Goal: Information Seeking & Learning: Learn about a topic

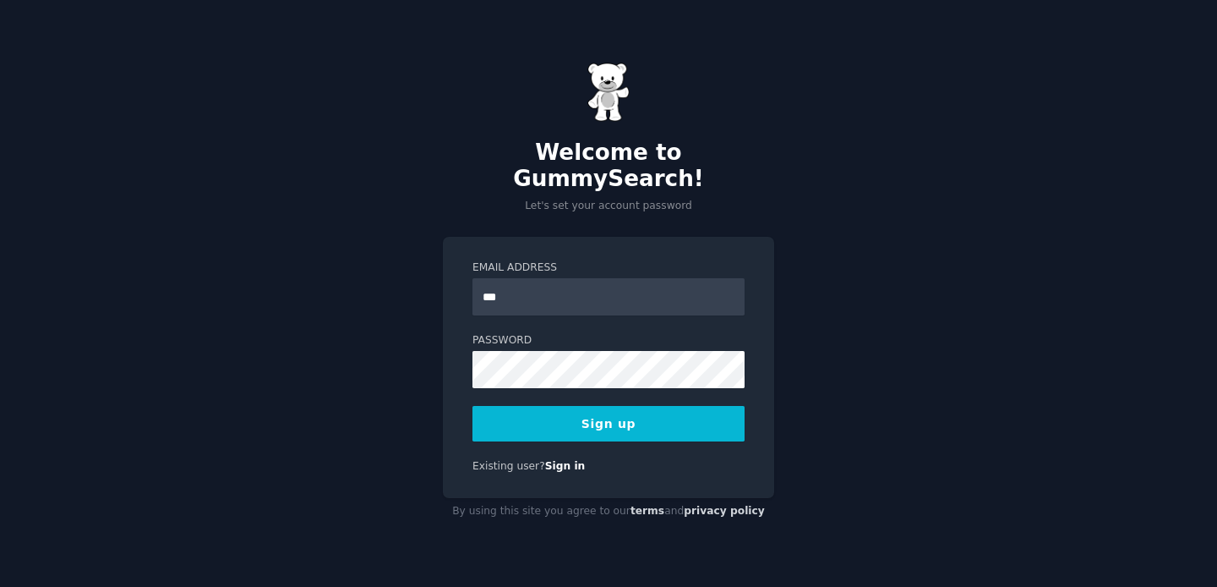
type input "**********"
click at [561, 406] on button "Sign up" at bounding box center [609, 424] width 272 height 36
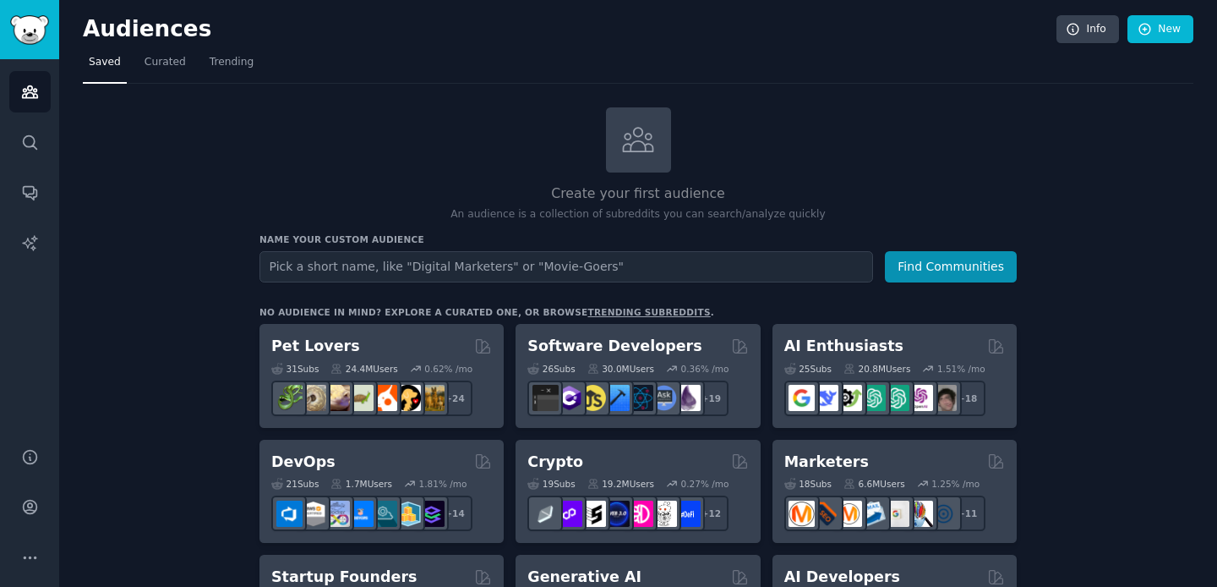
click at [415, 272] on input "text" at bounding box center [567, 266] width 614 height 31
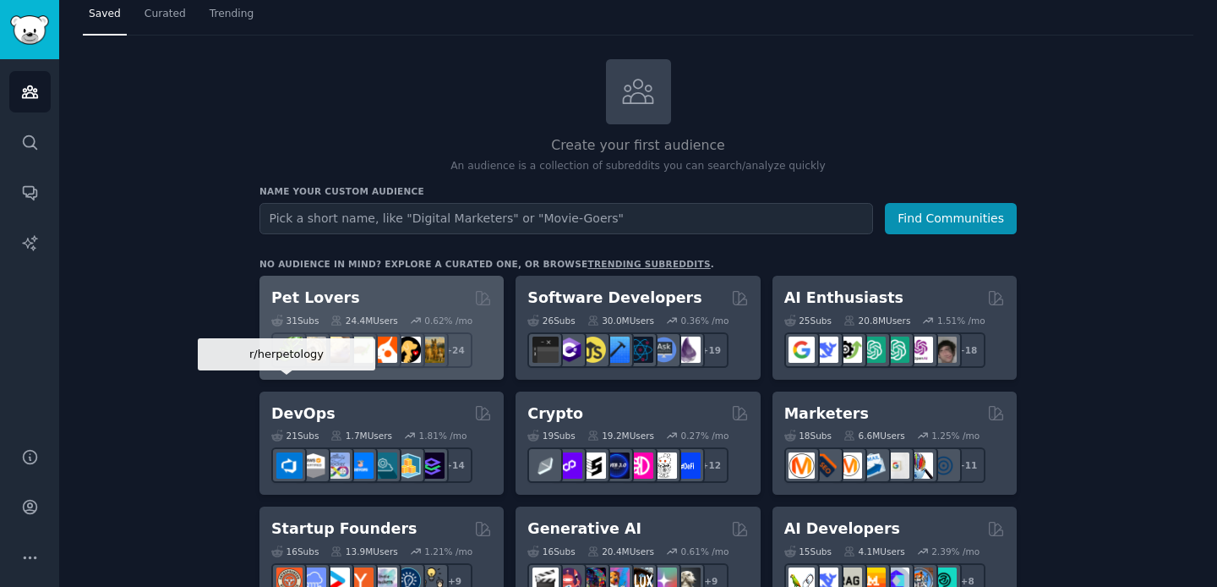
scroll to position [16, 0]
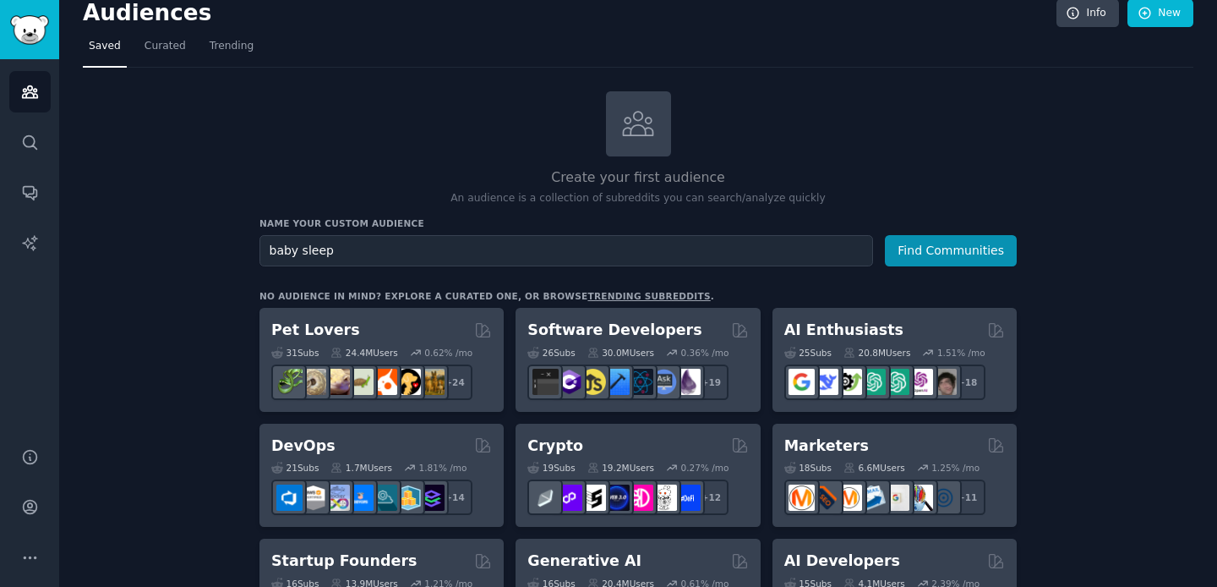
type input "baby sleep"
click at [885, 235] on button "Find Communities" at bounding box center [951, 250] width 132 height 31
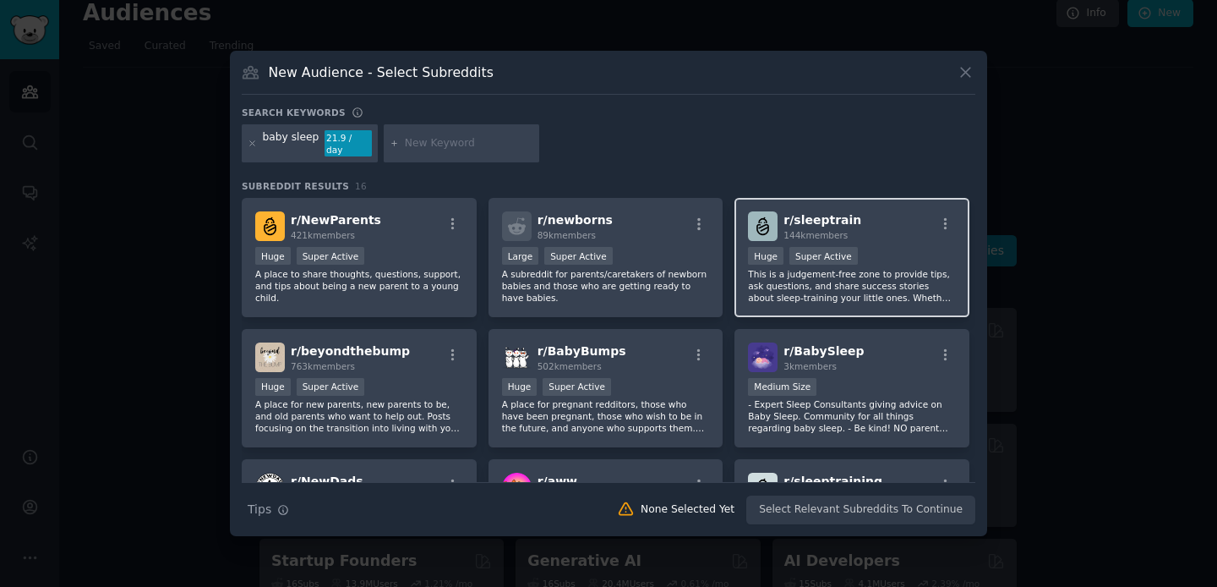
click at [819, 230] on span "144k members" at bounding box center [816, 235] width 64 height 10
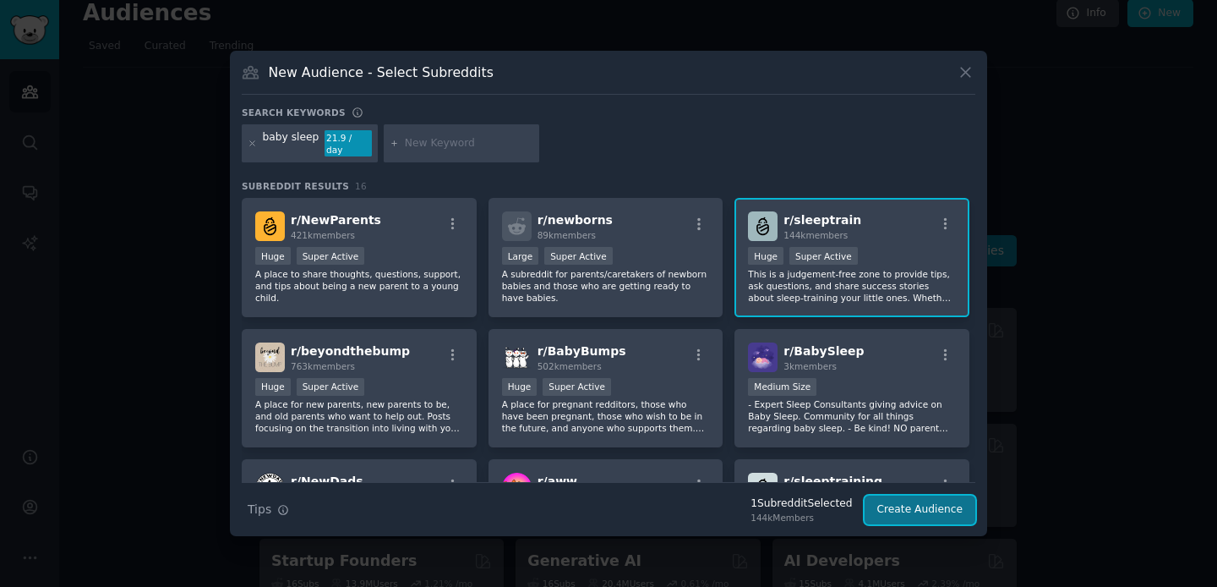
click at [889, 495] on button "Create Audience" at bounding box center [921, 509] width 112 height 29
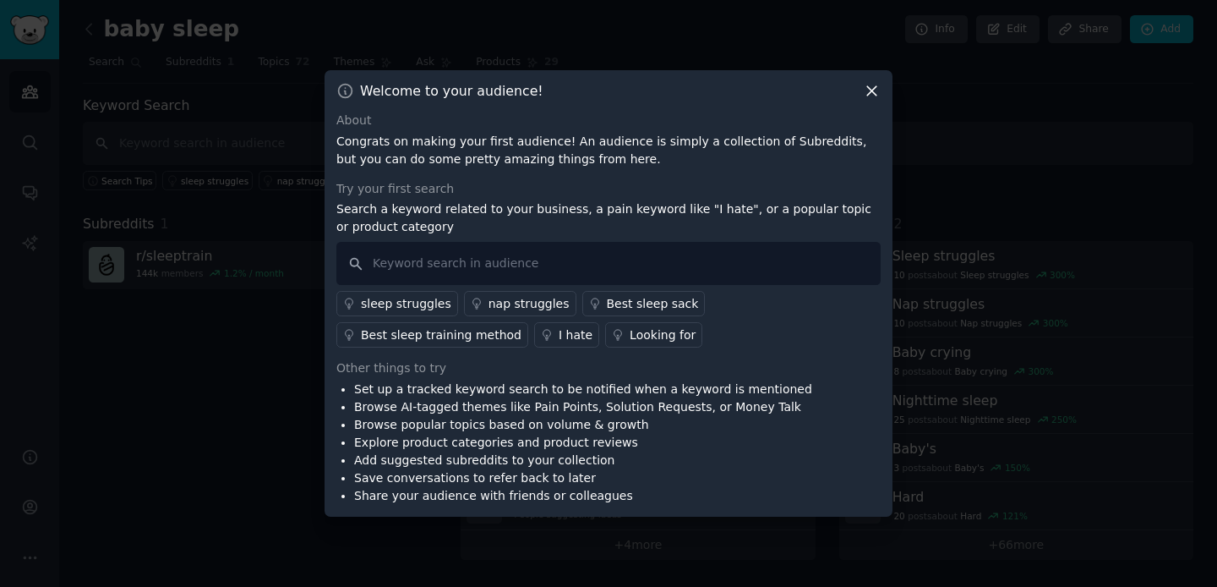
click at [868, 93] on icon at bounding box center [871, 91] width 9 height 9
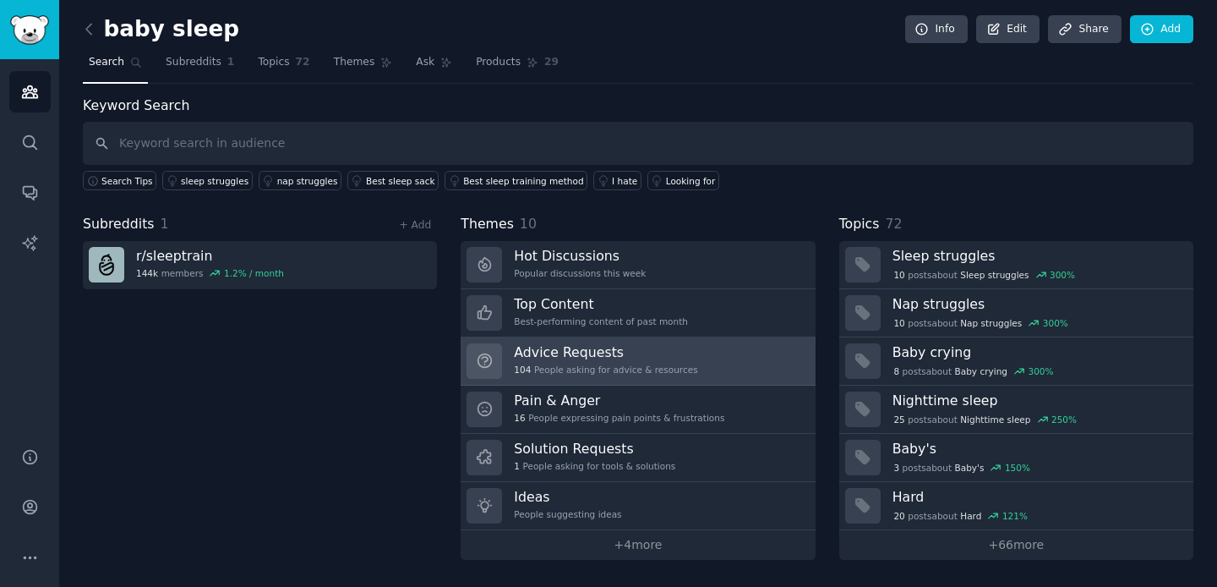
click at [598, 358] on h3 "Advice Requests" at bounding box center [605, 352] width 183 height 18
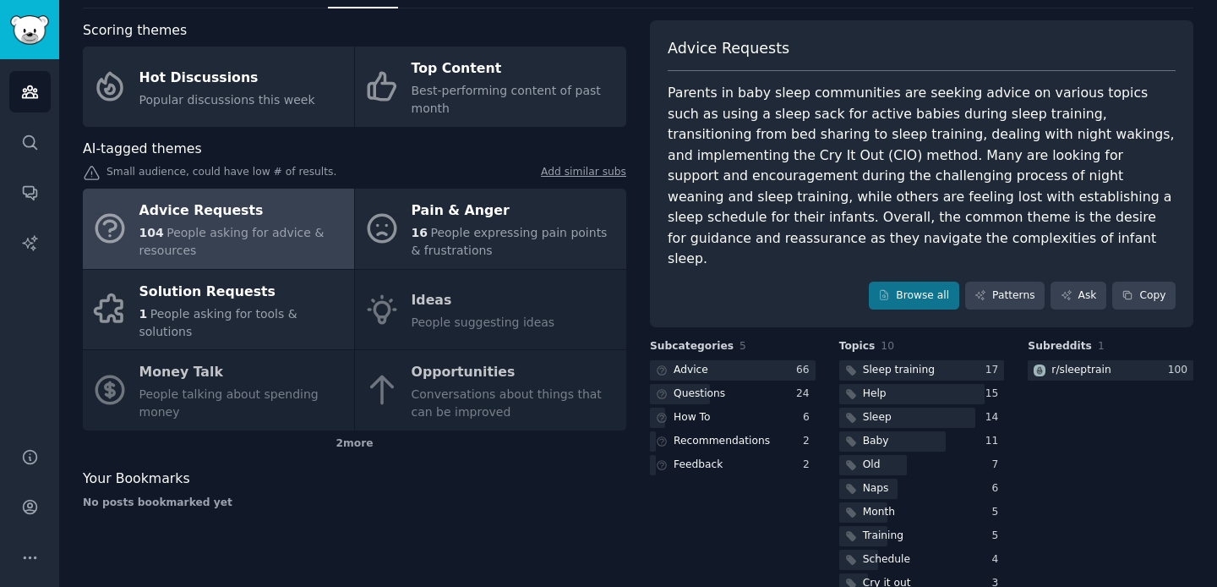
scroll to position [77, 0]
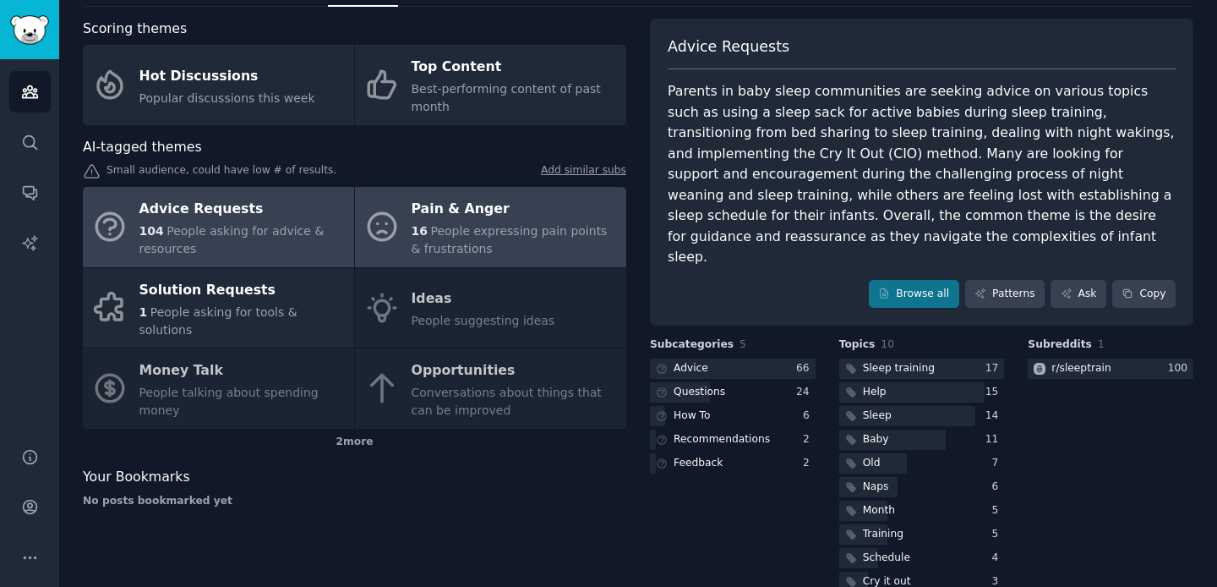
click at [420, 232] on span "16" at bounding box center [420, 231] width 16 height 14
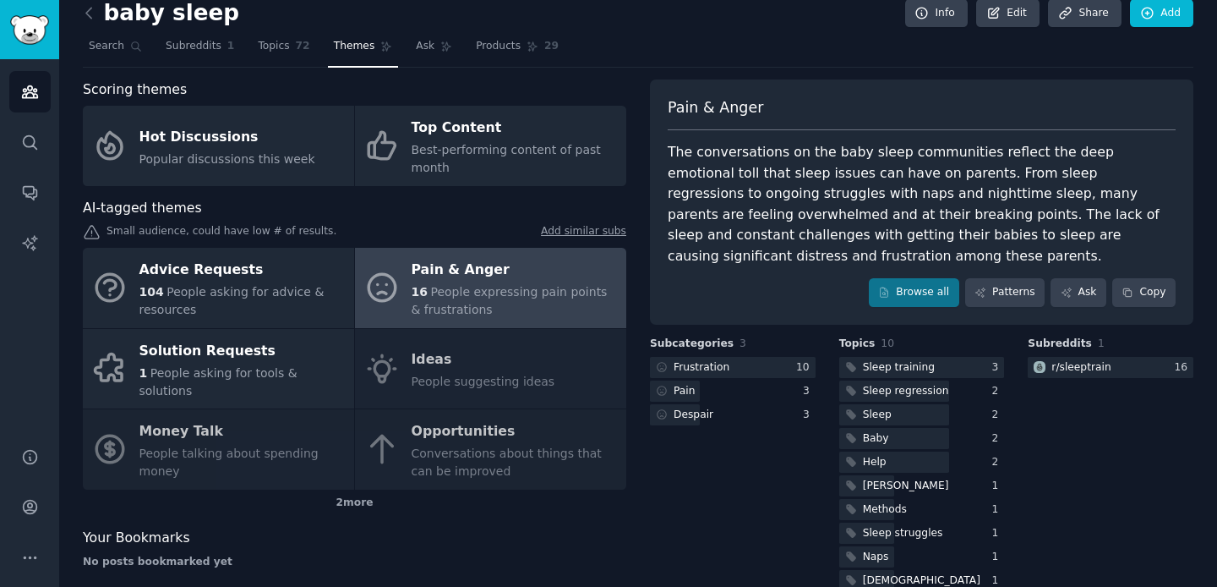
scroll to position [25, 0]
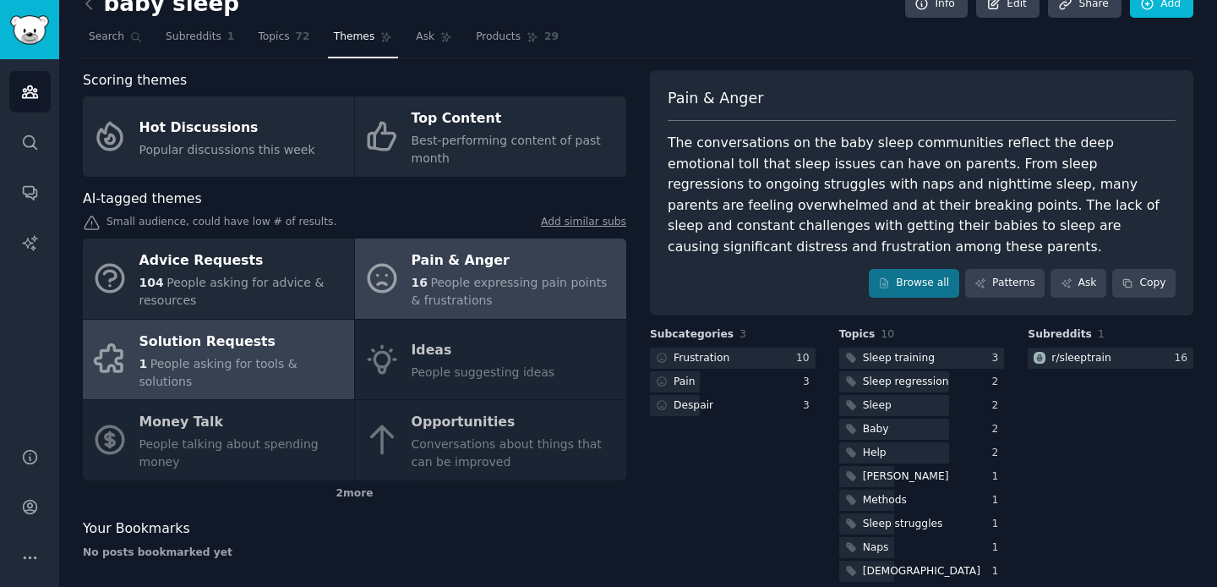
click at [254, 350] on div "Solution Requests" at bounding box center [242, 341] width 206 height 27
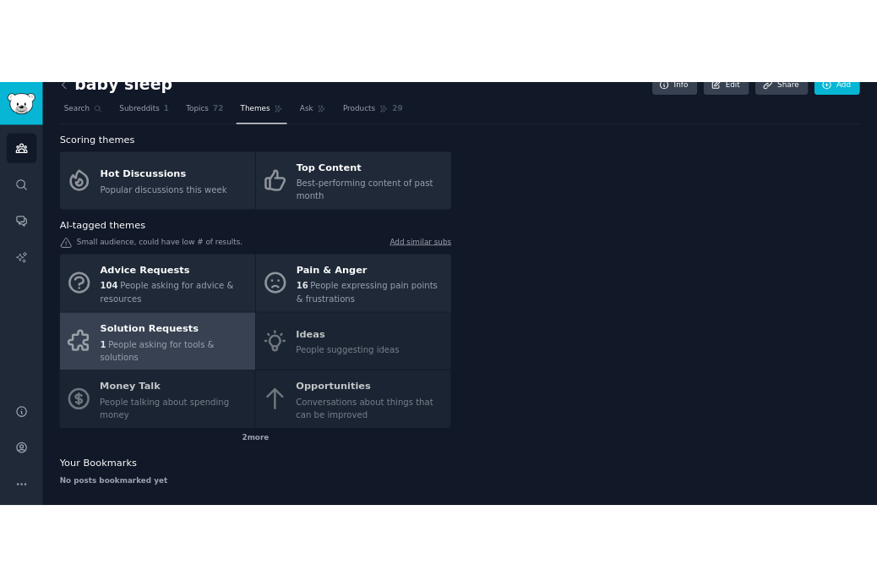
scroll to position [16, 0]
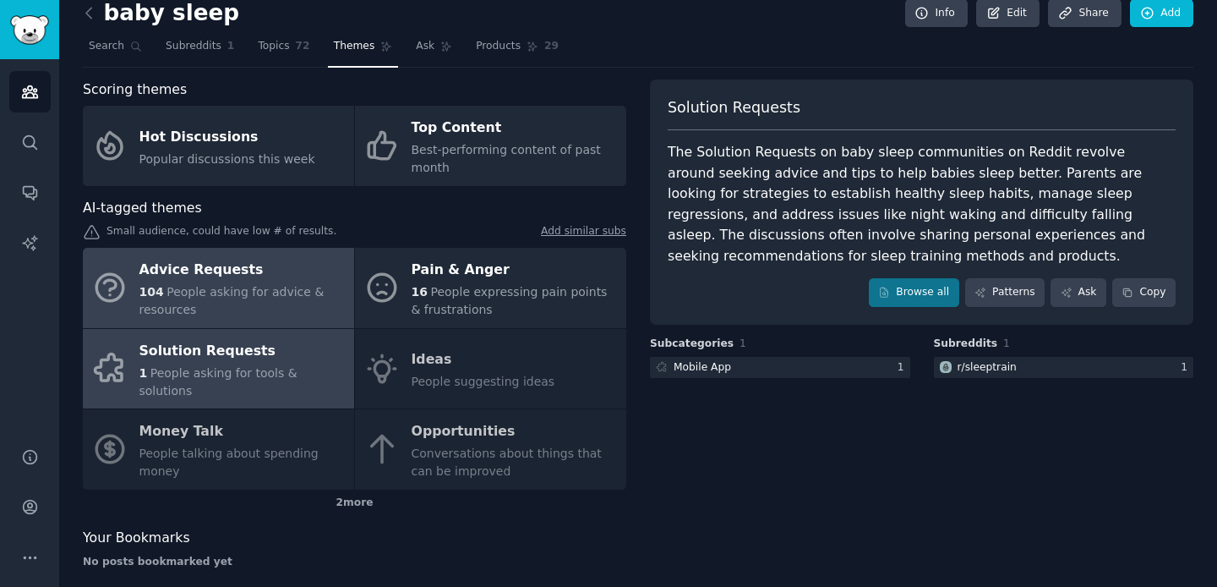
click at [304, 292] on span "People asking for advice & resources" at bounding box center [231, 300] width 185 height 31
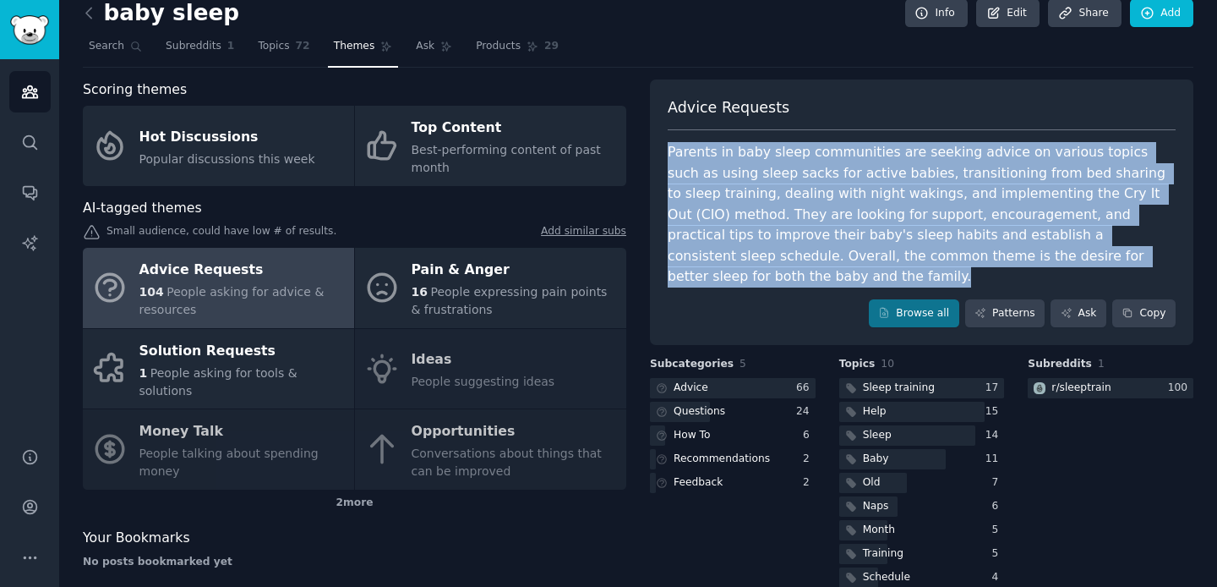
drag, startPoint x: 667, startPoint y: 153, endPoint x: 1036, endPoint y: 254, distance: 382.9
click at [1036, 254] on div "Parents in baby sleep communities are seeking advice on various topics such as …" at bounding box center [922, 214] width 508 height 145
copy div "Parents in baby sleep communities are seeking advice on various topics such as …"
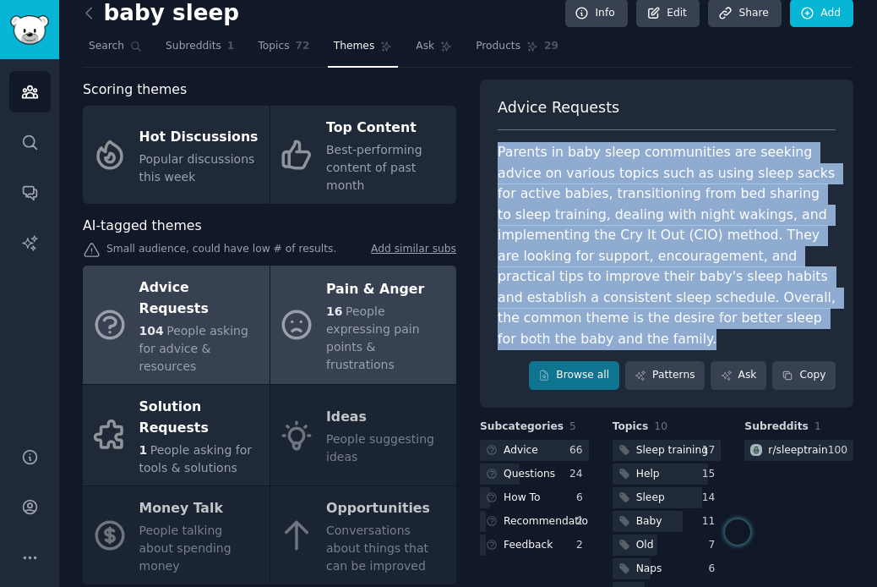
click at [322, 314] on link "Pain & Anger 16 People expressing pain points & frustrations" at bounding box center [364, 324] width 187 height 118
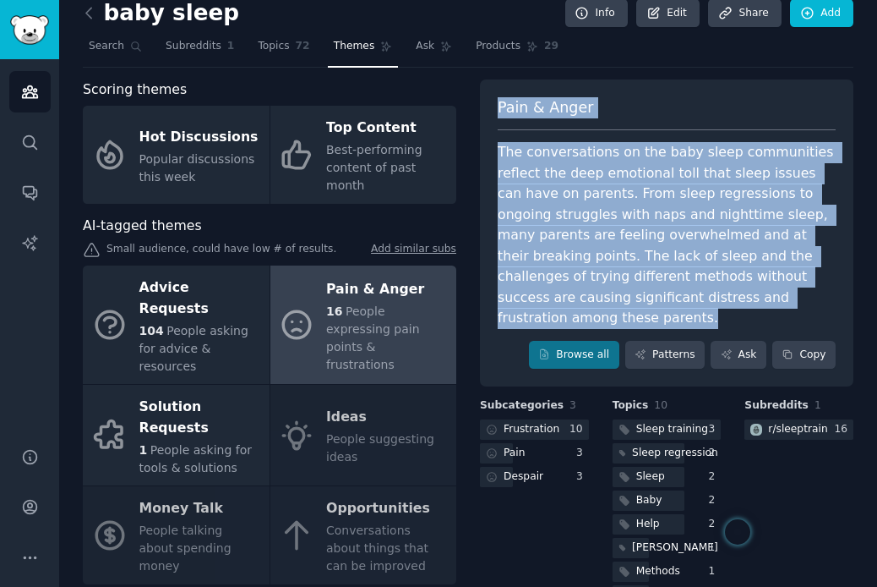
drag, startPoint x: 495, startPoint y: 108, endPoint x: 775, endPoint y: 292, distance: 335.0
click at [775, 292] on div "Pain & Anger The conversations on the baby sleep communities reflect the deep e…" at bounding box center [667, 233] width 374 height 308
copy div "Pain & Anger The conversations on the baby sleep communities reflect the deep e…"
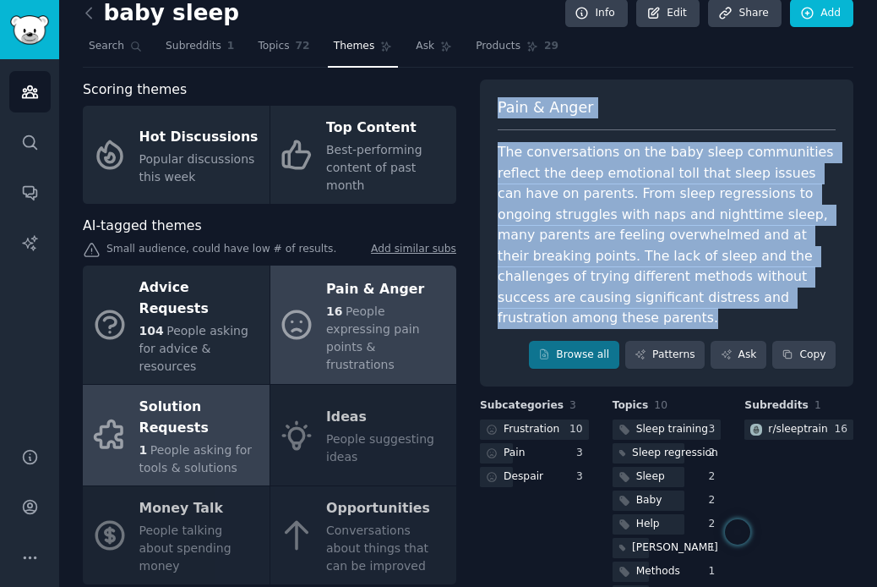
click at [221, 396] on div "Solution Requests" at bounding box center [200, 417] width 122 height 47
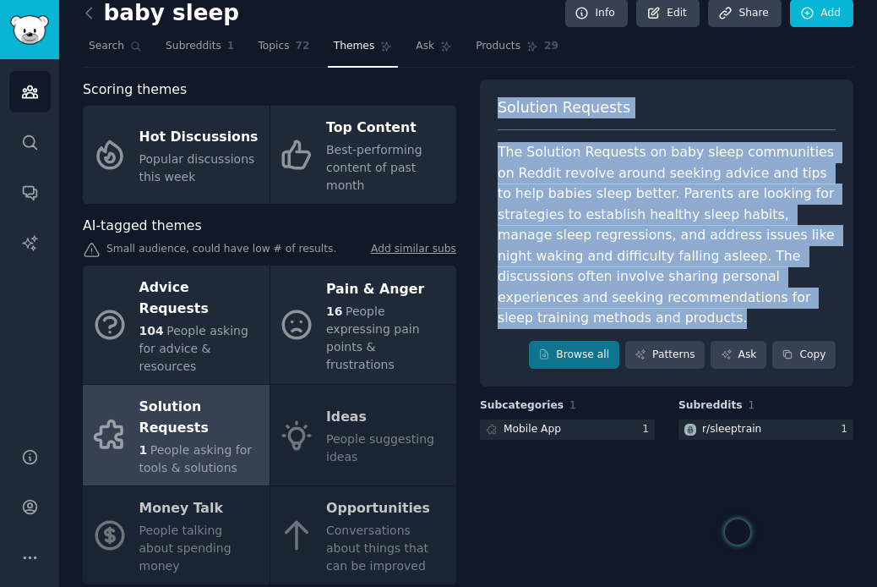
drag, startPoint x: 496, startPoint y: 102, endPoint x: 559, endPoint y: 320, distance: 226.1
click at [559, 320] on div "Solution Requests The Solution Requests on baby sleep communities on Reddit rev…" at bounding box center [667, 233] width 374 height 308
copy div "Solution Requests The Solution Requests on baby sleep communities on Reddit rev…"
